Goal: Task Accomplishment & Management: Manage account settings

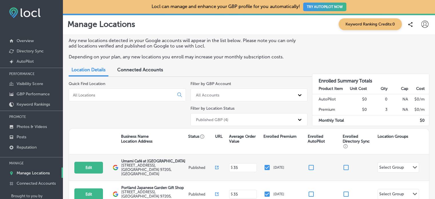
scroll to position [29, 0]
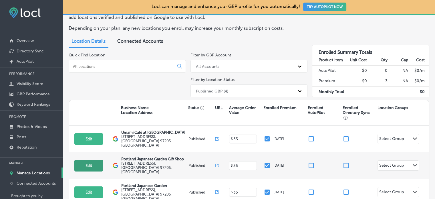
click at [96, 160] on button "Edit" at bounding box center [88, 165] width 29 height 12
select select "US"
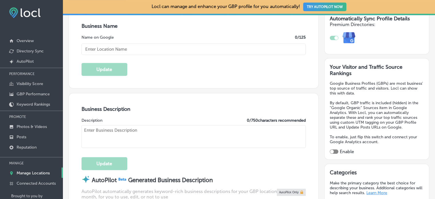
type input "Portland Japanese Garden Gift Shop"
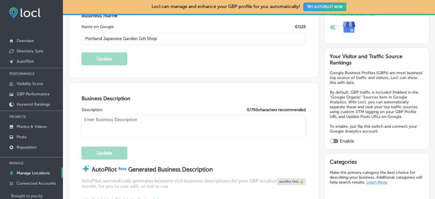
type input "[STREET_ADDRESS]"
type input "[GEOGRAPHIC_DATA]"
type input "97205"
type input "US"
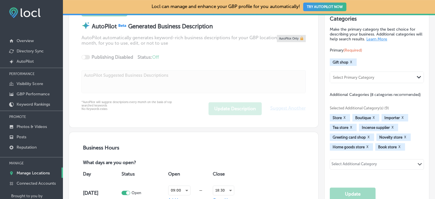
type input "[URL][DOMAIN_NAME]"
type textarea "Watch the Garden transform with the seasons. We are open from 9 AM - 4:30 PM"
type input "[PHONE_NUMBER]"
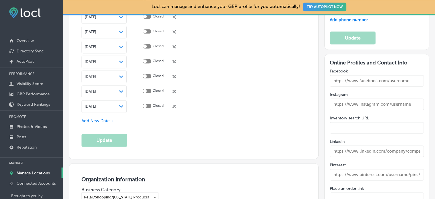
scroll to position [772, 0]
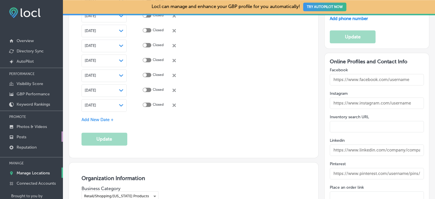
click at [42, 138] on link "Posts" at bounding box center [31, 136] width 63 height 10
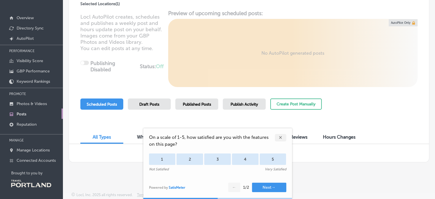
scroll to position [54, 0]
click at [200, 103] on span "Published Posts" at bounding box center [197, 104] width 28 height 5
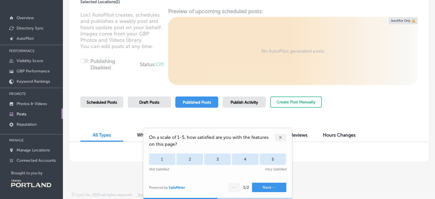
click at [279, 138] on div "✕" at bounding box center [280, 137] width 11 height 7
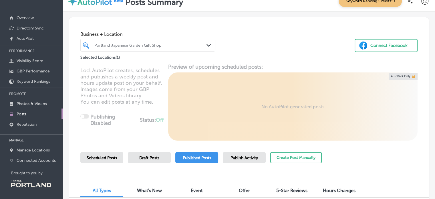
scroll to position [0, 0]
